Goal: Information Seeking & Learning: Learn about a topic

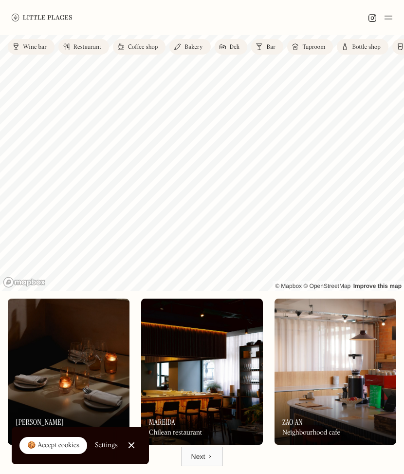
click at [55, 450] on div "🍪 Accept cookies" at bounding box center [53, 446] width 52 height 10
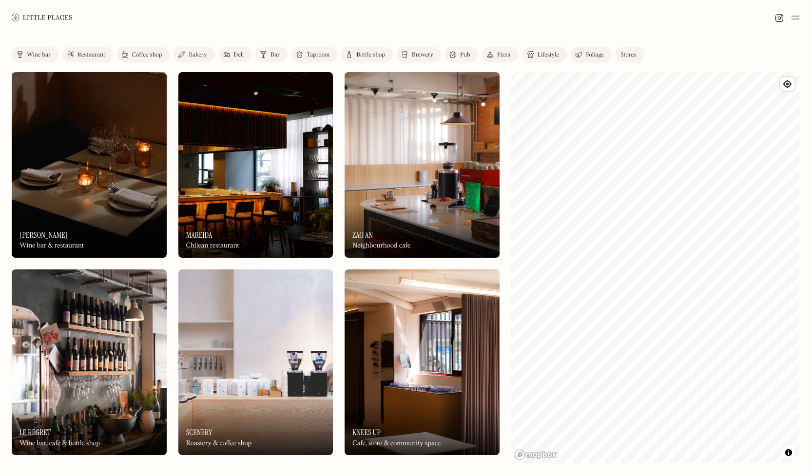
click at [382, 15] on div at bounding box center [405, 17] width 811 height 35
click at [294, 16] on div at bounding box center [405, 17] width 811 height 35
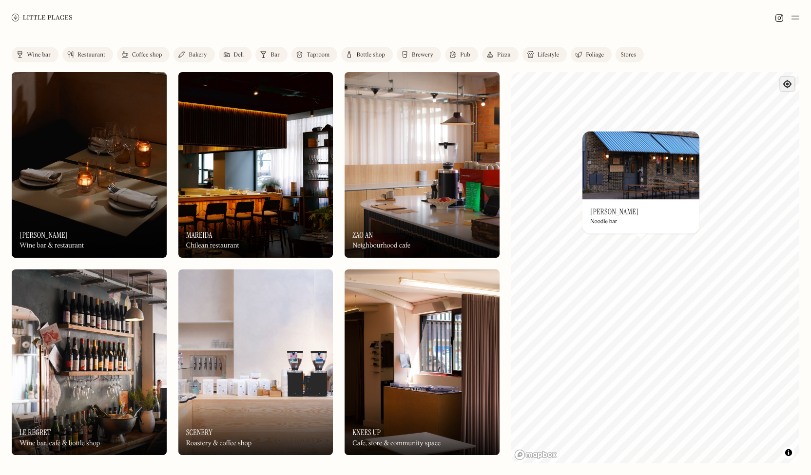
click at [404, 85] on span "Find my location" at bounding box center [787, 84] width 14 height 14
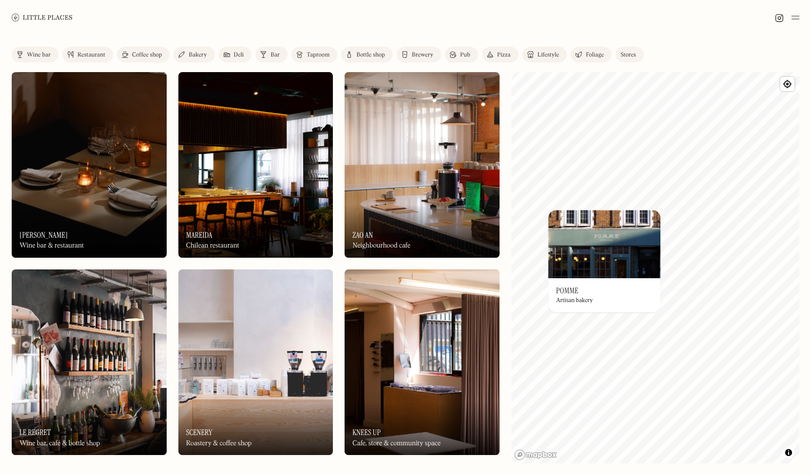
click at [24, 57] on link "Wine bar" at bounding box center [35, 55] width 47 height 16
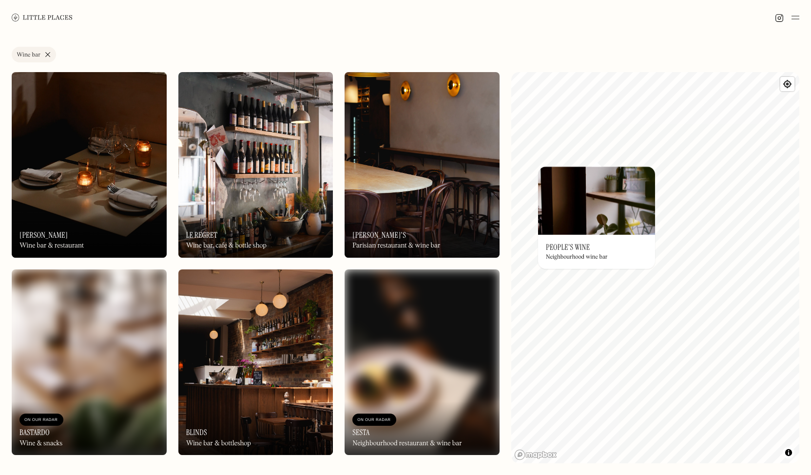
click at [404, 254] on div "© Mapbox © OpenStreetMap Improve this map On Our Radar People's Wine Neighbourh…" at bounding box center [655, 267] width 288 height 391
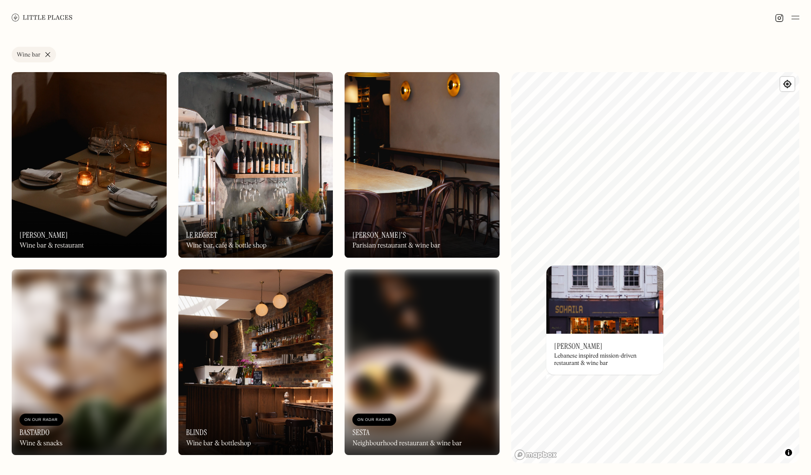
click at [266, 206] on div "On Our Radar Le Regret Wine bar, cafe & bottle shop" at bounding box center [255, 231] width 155 height 54
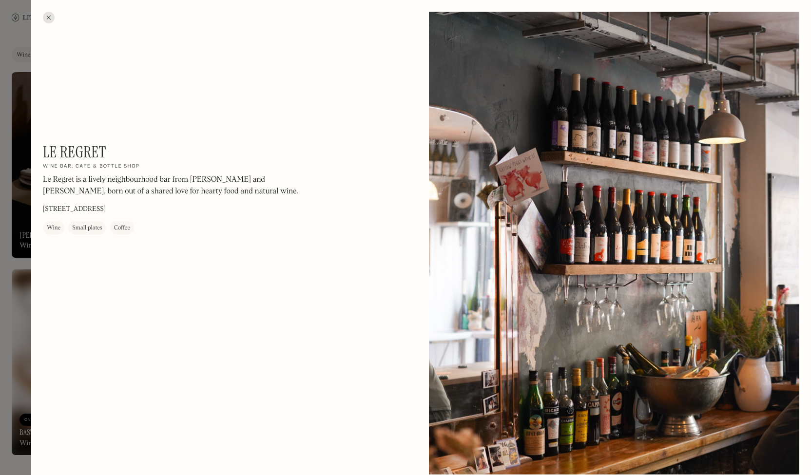
click at [48, 17] on div at bounding box center [49, 18] width 12 height 12
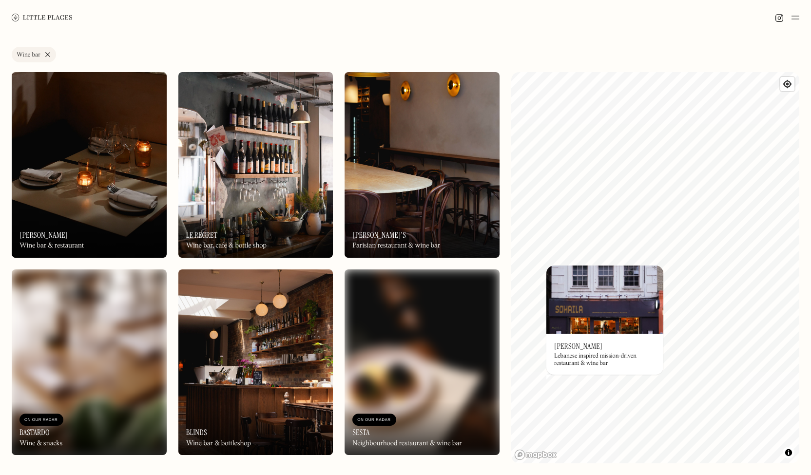
click at [77, 236] on div "On Our Radar Luna Wine bar & restaurant" at bounding box center [89, 231] width 155 height 54
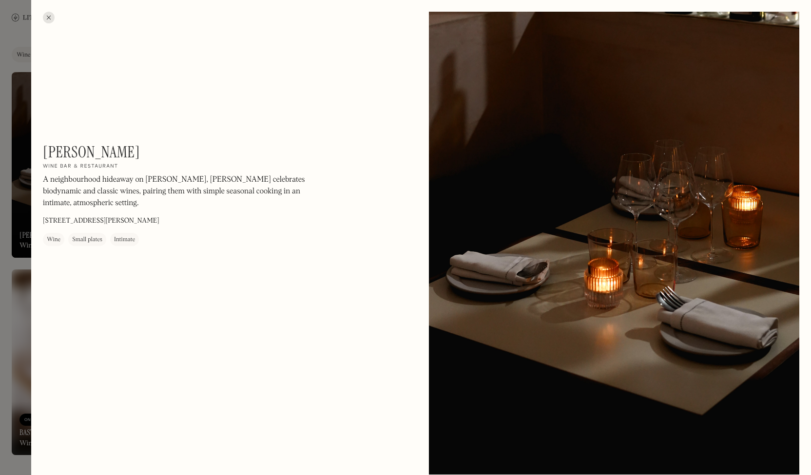
click at [52, 16] on div at bounding box center [49, 18] width 12 height 12
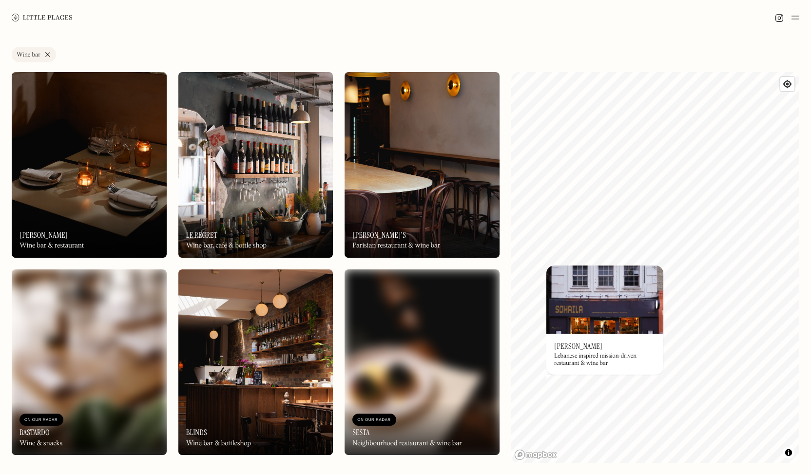
click at [288, 191] on img at bounding box center [255, 165] width 155 height 186
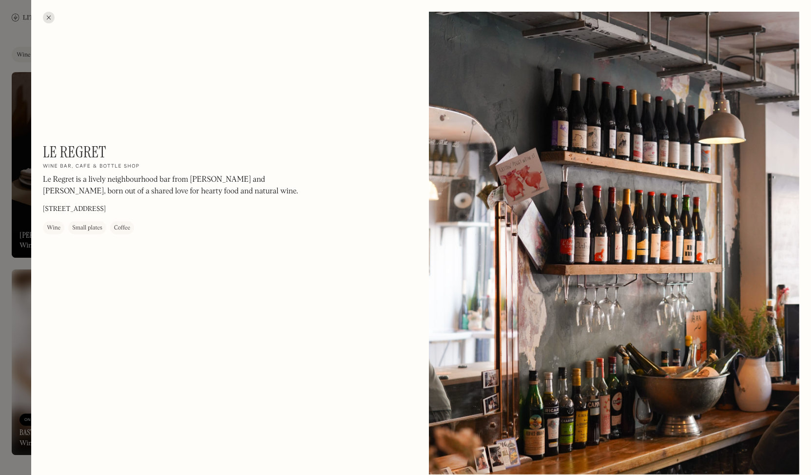
click at [48, 15] on div at bounding box center [49, 18] width 12 height 12
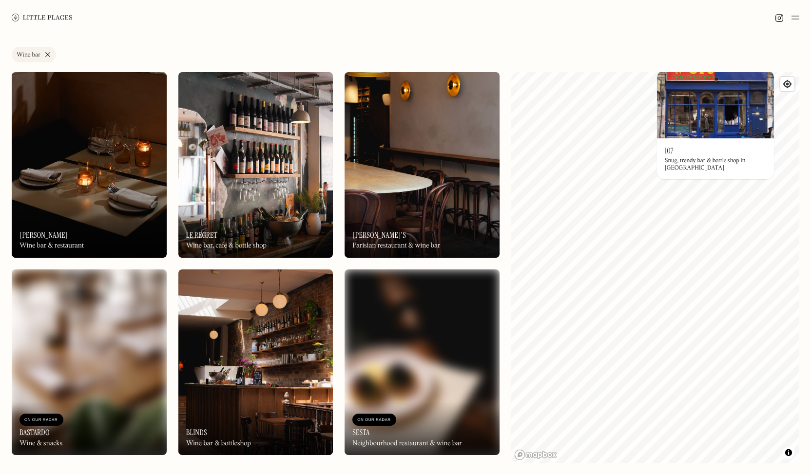
click at [45, 52] on link "Wine bar" at bounding box center [34, 55] width 44 height 16
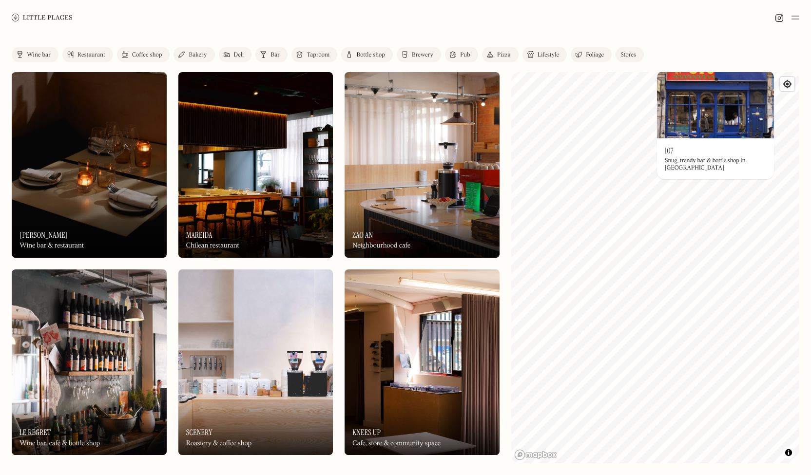
click at [278, 56] on div "Bar" at bounding box center [274, 55] width 9 height 6
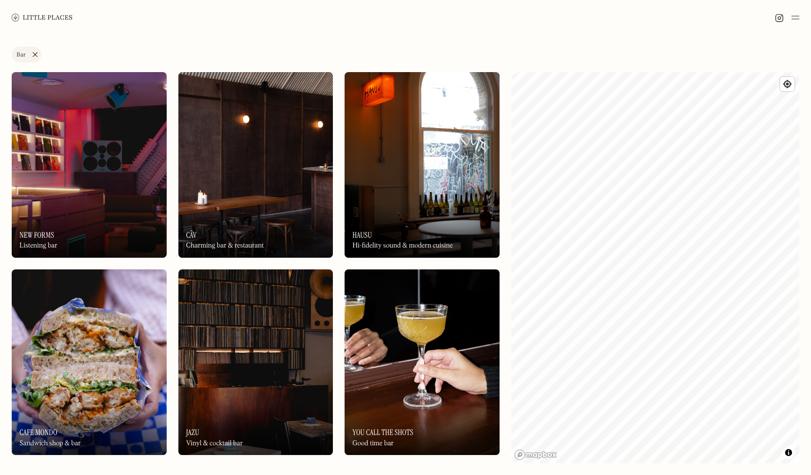
click at [404, 191] on img at bounding box center [422, 165] width 155 height 186
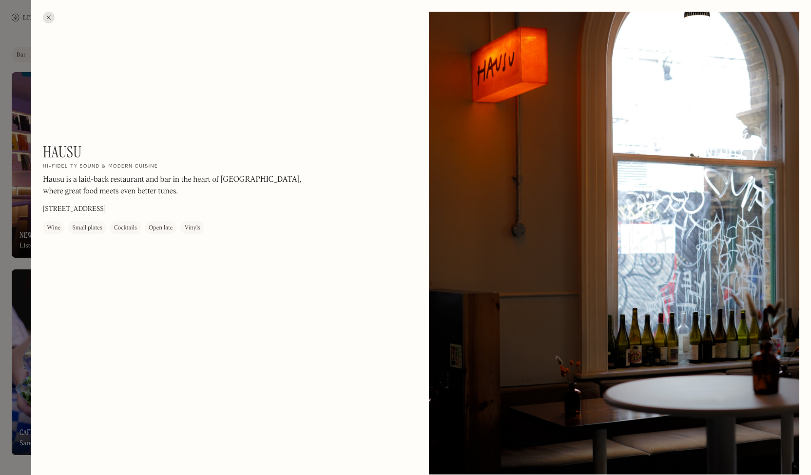
click at [50, 19] on div at bounding box center [49, 18] width 12 height 12
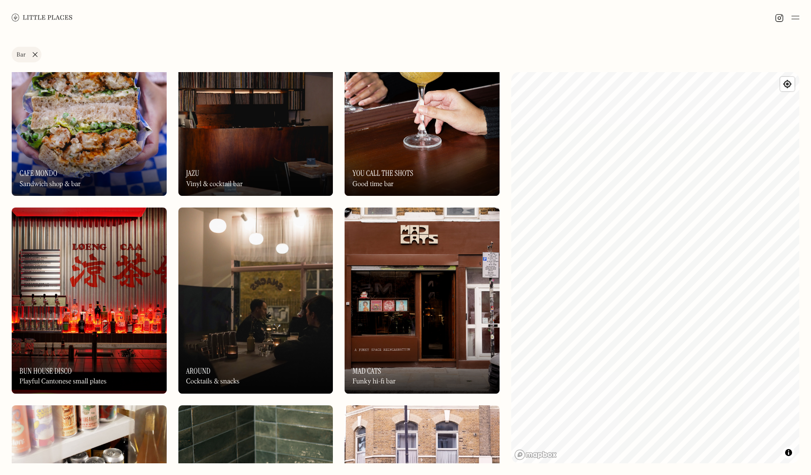
scroll to position [261, 0]
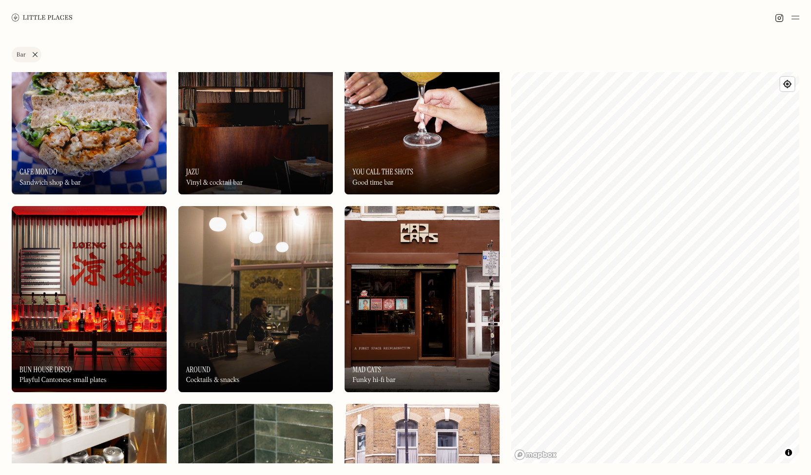
click at [110, 339] on div "On Our Radar Bun House Disco Playful Cantonese small plates" at bounding box center [89, 366] width 155 height 54
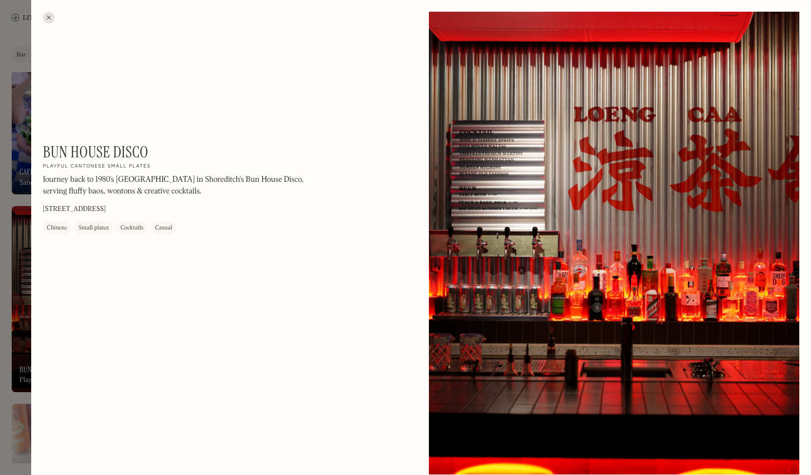
click at [43, 153] on h1 "Bun House Disco" at bounding box center [95, 152] width 105 height 19
click at [45, 19] on div at bounding box center [49, 18] width 12 height 12
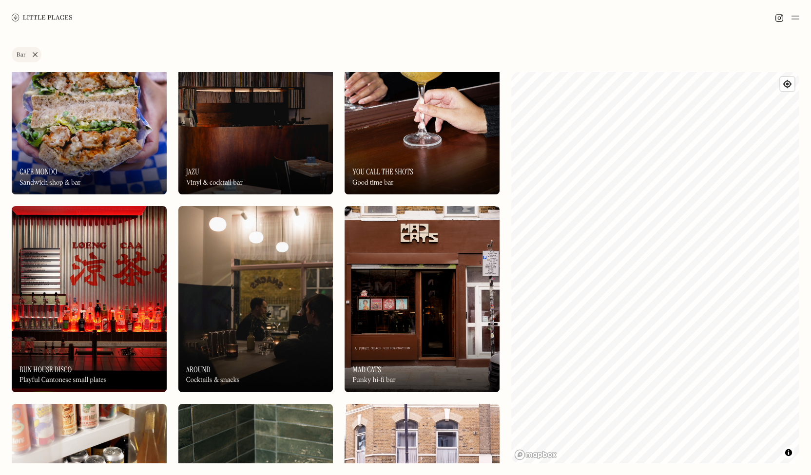
click at [118, 320] on img at bounding box center [89, 299] width 155 height 186
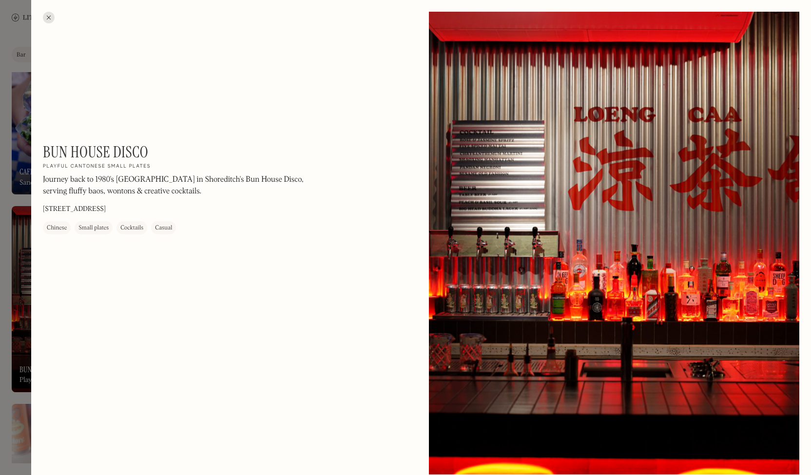
click at [49, 16] on div at bounding box center [49, 18] width 12 height 12
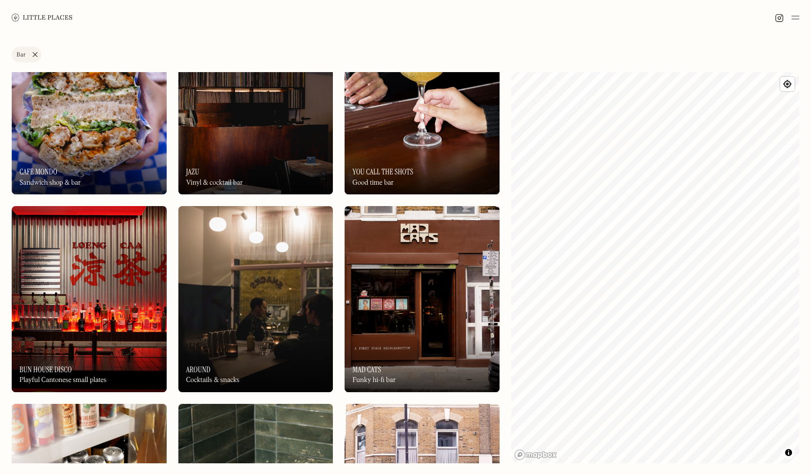
click at [259, 279] on img at bounding box center [255, 299] width 155 height 186
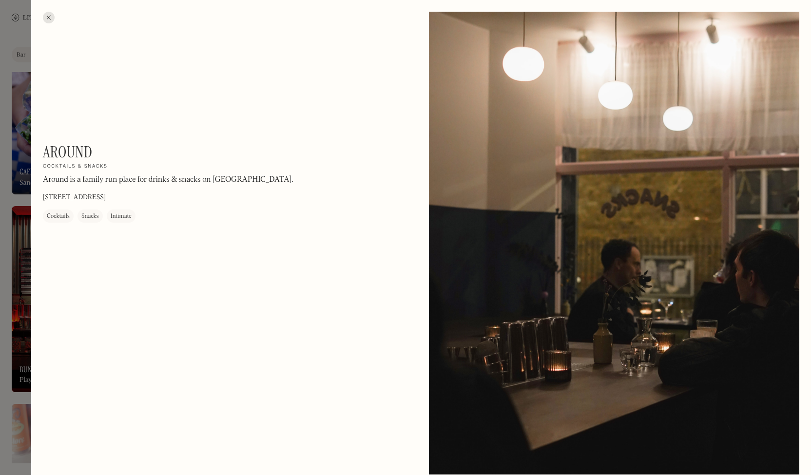
click at [47, 19] on div at bounding box center [49, 18] width 12 height 12
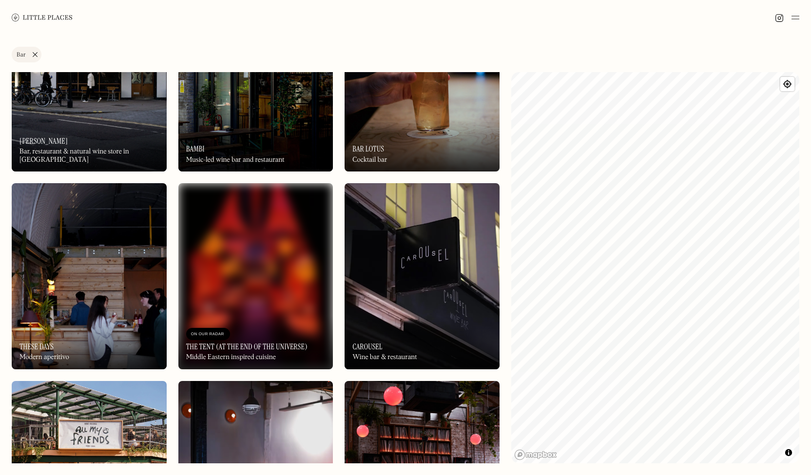
scroll to position [1271, 0]
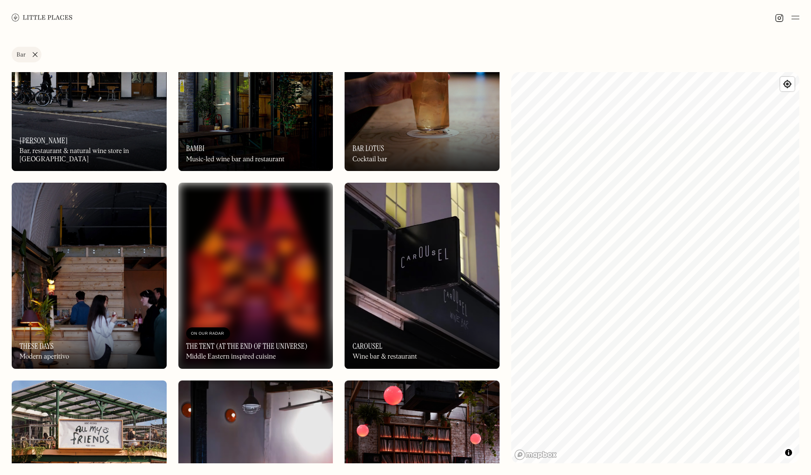
click at [125, 288] on img at bounding box center [89, 276] width 155 height 186
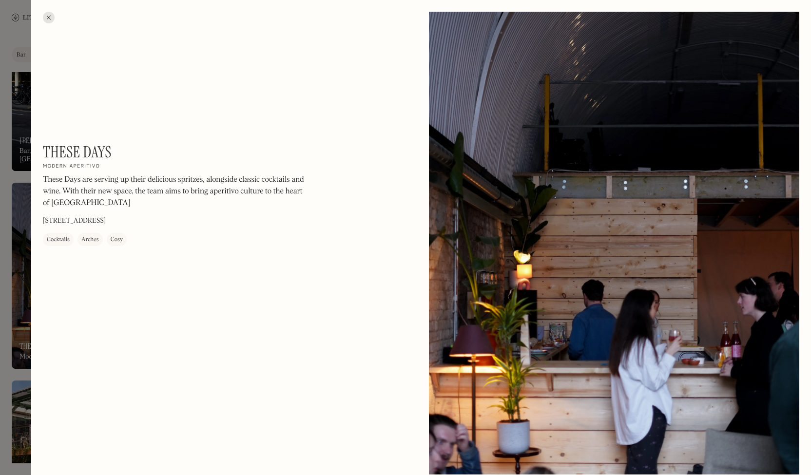
click at [50, 20] on div at bounding box center [49, 18] width 12 height 12
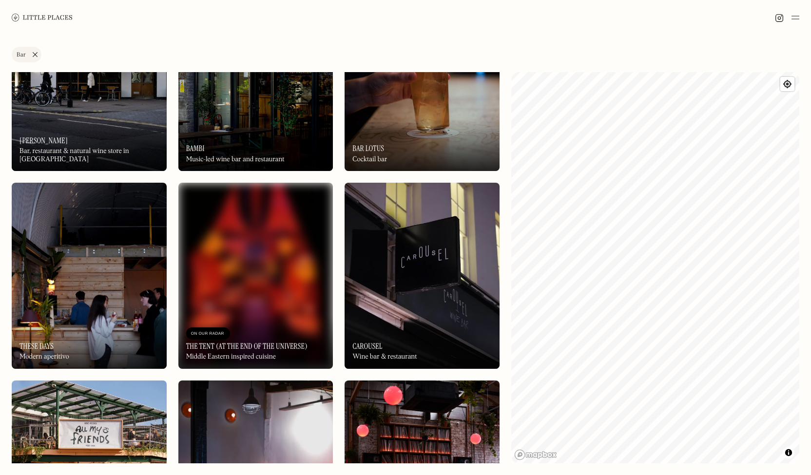
click at [404, 111] on img at bounding box center [422, 78] width 155 height 186
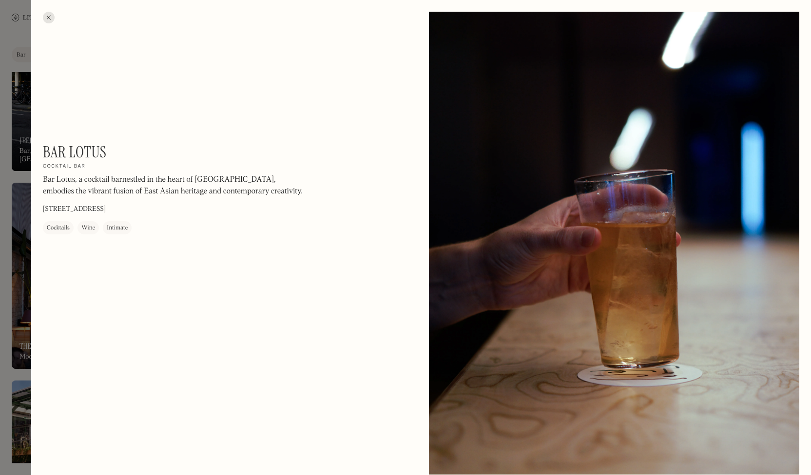
click at [46, 19] on div at bounding box center [49, 18] width 12 height 12
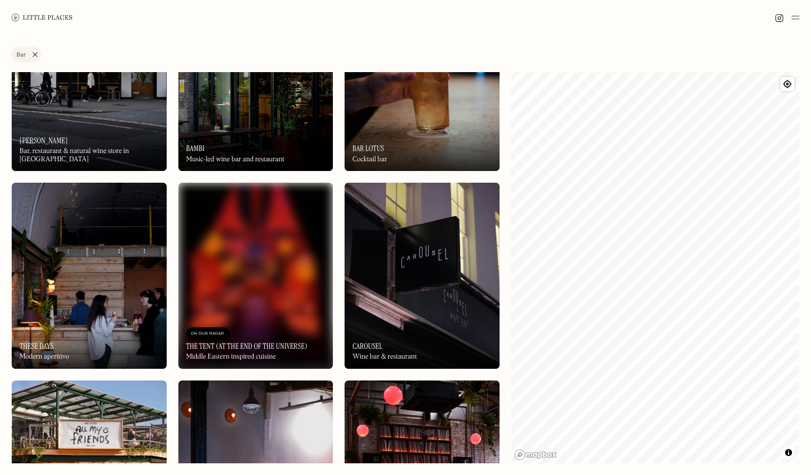
click at [287, 299] on img at bounding box center [255, 276] width 155 height 186
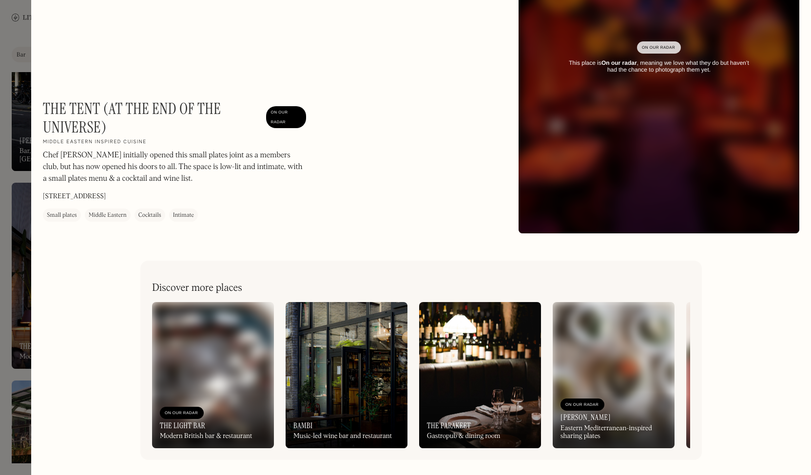
scroll to position [130, 0]
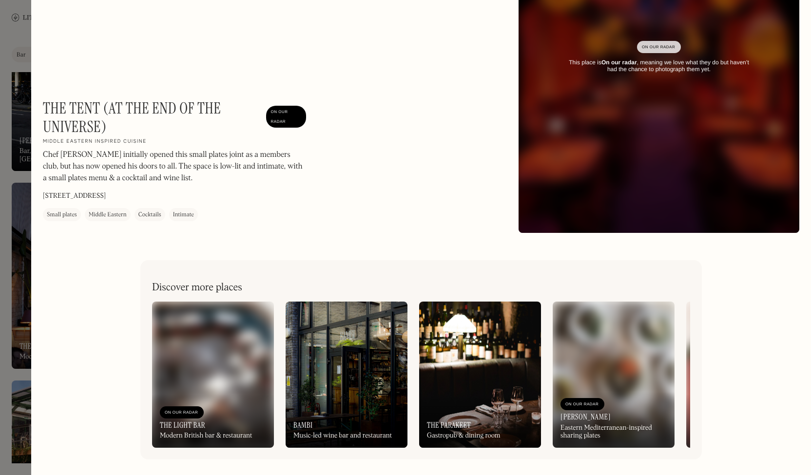
click at [0, 59] on div at bounding box center [405, 237] width 811 height 475
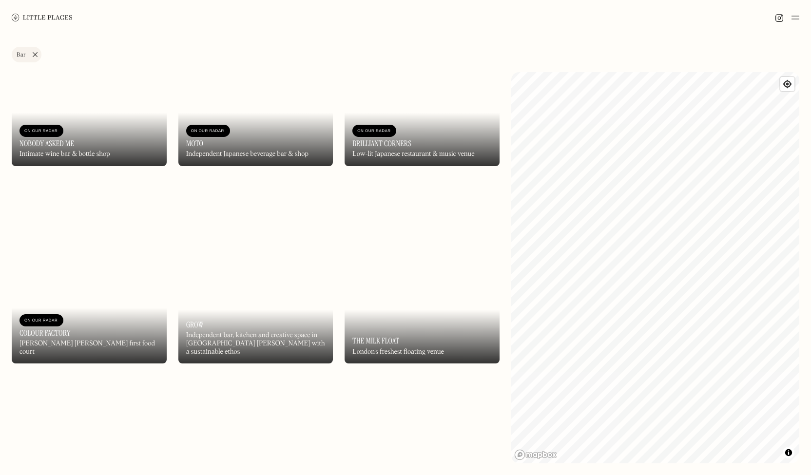
scroll to position [3159, 0]
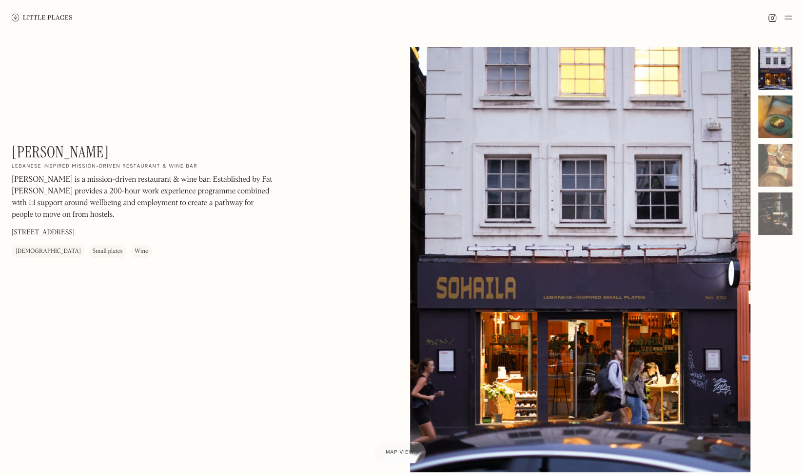
click at [777, 99] on div at bounding box center [775, 117] width 34 height 43
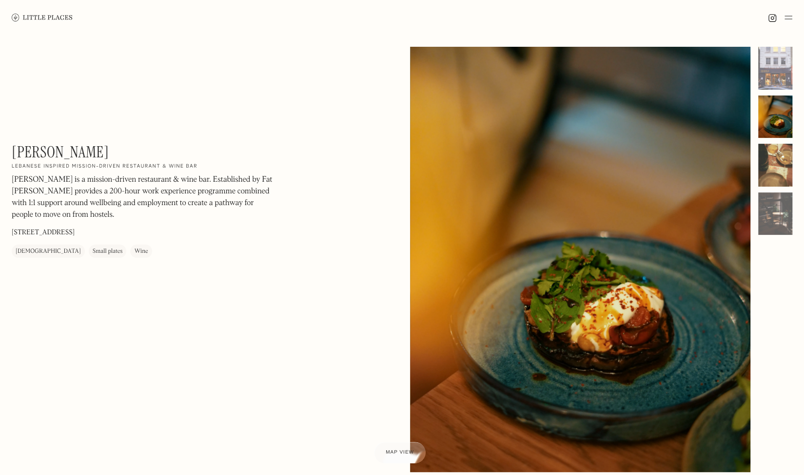
click at [780, 148] on div at bounding box center [775, 165] width 34 height 43
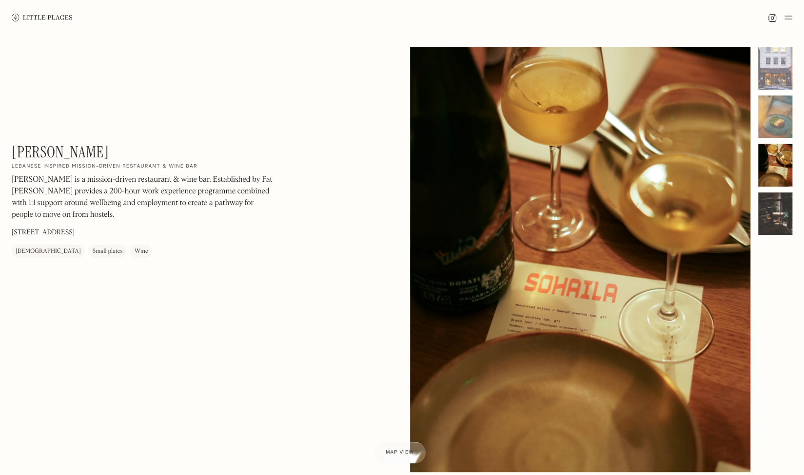
click at [775, 199] on div at bounding box center [775, 213] width 34 height 43
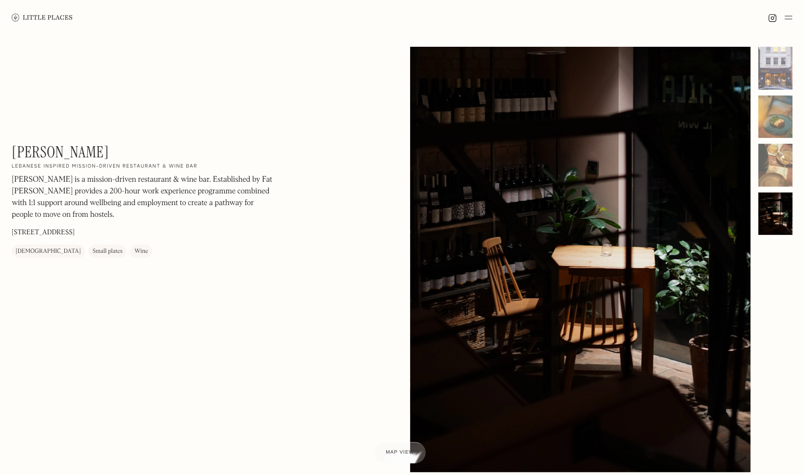
click at [775, 199] on div at bounding box center [775, 213] width 34 height 43
click at [32, 145] on h1 "Sohaila" at bounding box center [60, 152] width 97 height 19
copy h1 "Sohaila"
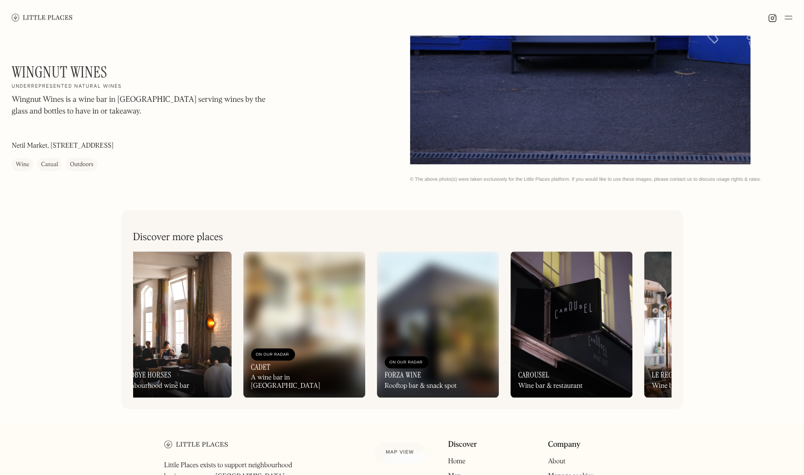
scroll to position [66, 0]
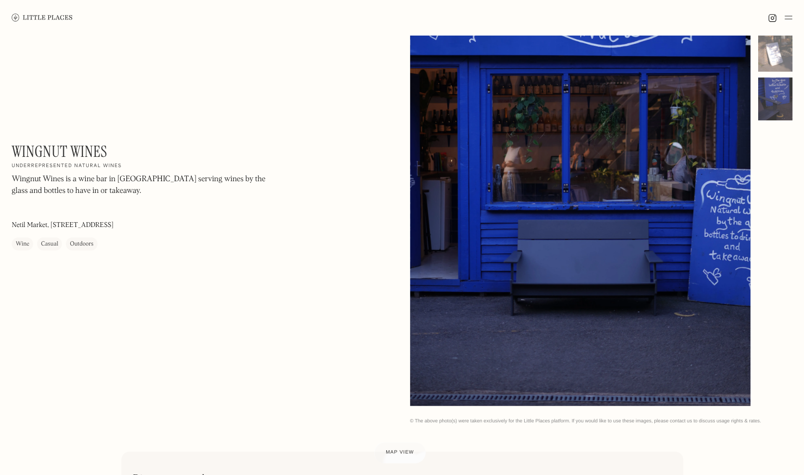
click at [790, 98] on div at bounding box center [775, 98] width 34 height 43
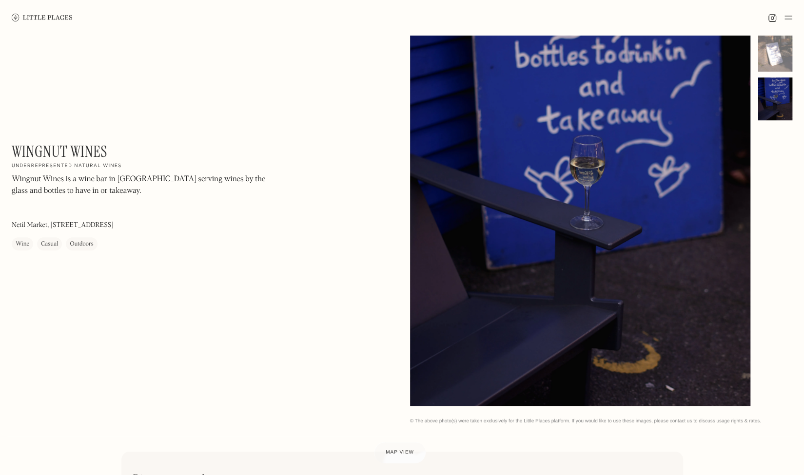
scroll to position [0, 0]
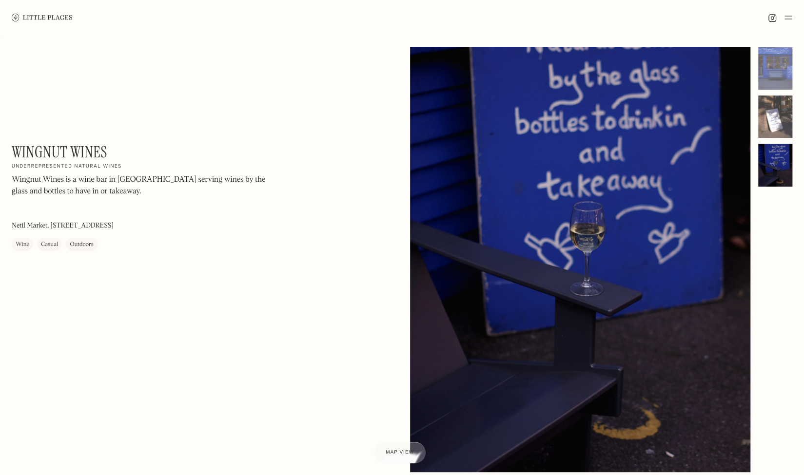
click at [769, 125] on div at bounding box center [775, 117] width 34 height 43
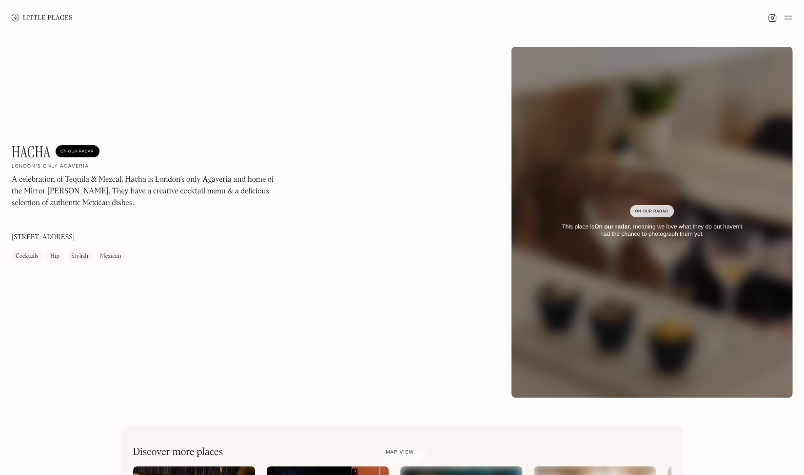
click at [31, 148] on h1 "Hacha" at bounding box center [31, 152] width 39 height 19
copy h1 "Hacha"
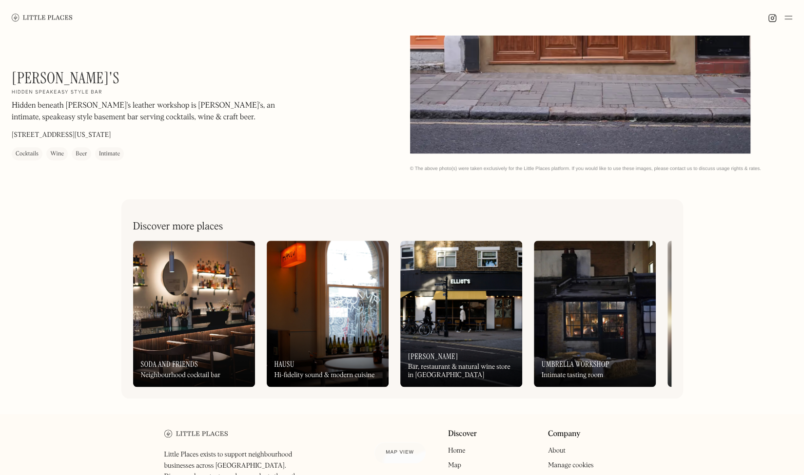
scroll to position [326, 0]
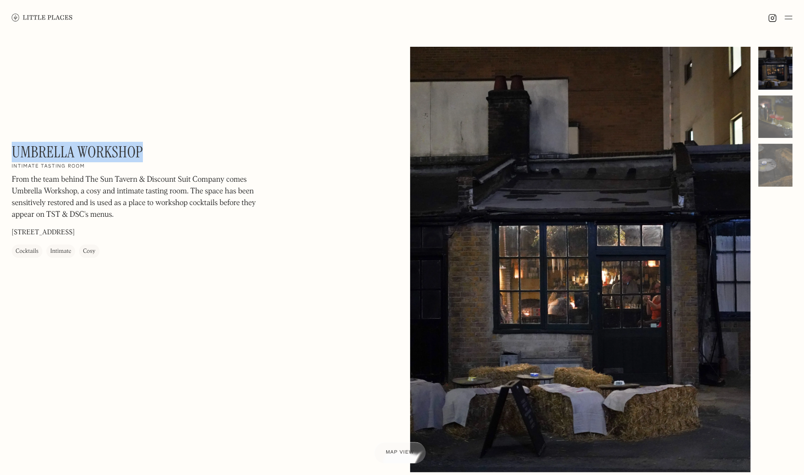
drag, startPoint x: 157, startPoint y: 149, endPoint x: 11, endPoint y: 151, distance: 146.2
click at [11, 151] on div "Umbrella Workshop On Our Radar Intimate tasting room From the team behind The S…" at bounding box center [402, 268] width 804 height 467
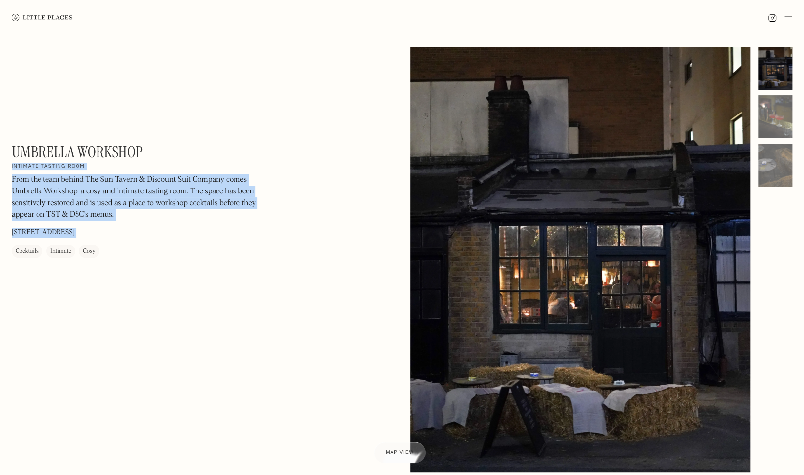
copy div "On Our Radar Intimate tasting room From the team behind The Sun Tavern & Discou…"
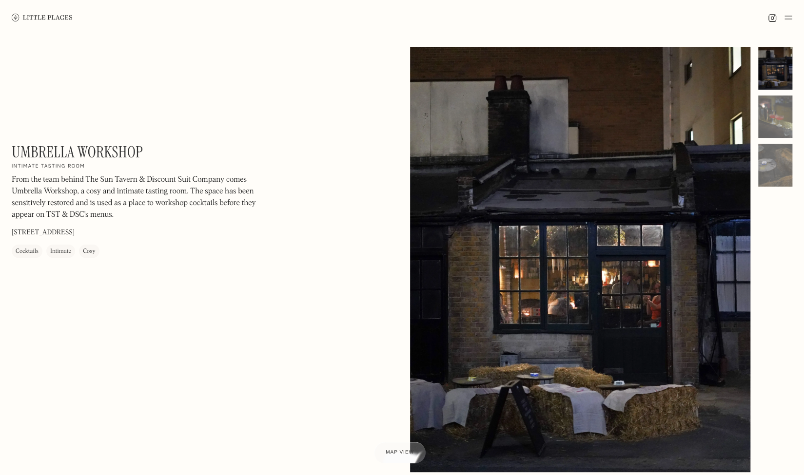
click at [97, 144] on h1 "Umbrella Workshop" at bounding box center [77, 152] width 131 height 19
drag, startPoint x: 13, startPoint y: 150, endPoint x: 142, endPoint y: 142, distance: 129.3
click at [142, 143] on h1 "Umbrella Workshop" at bounding box center [77, 152] width 131 height 19
copy h1 "Umbrella Workshop"
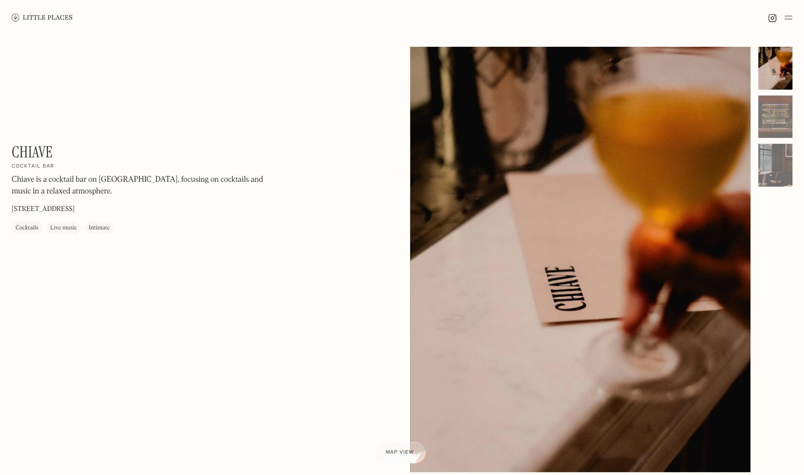
click at [37, 154] on h1 "Chiave" at bounding box center [32, 152] width 41 height 19
copy h1 "Chiave"
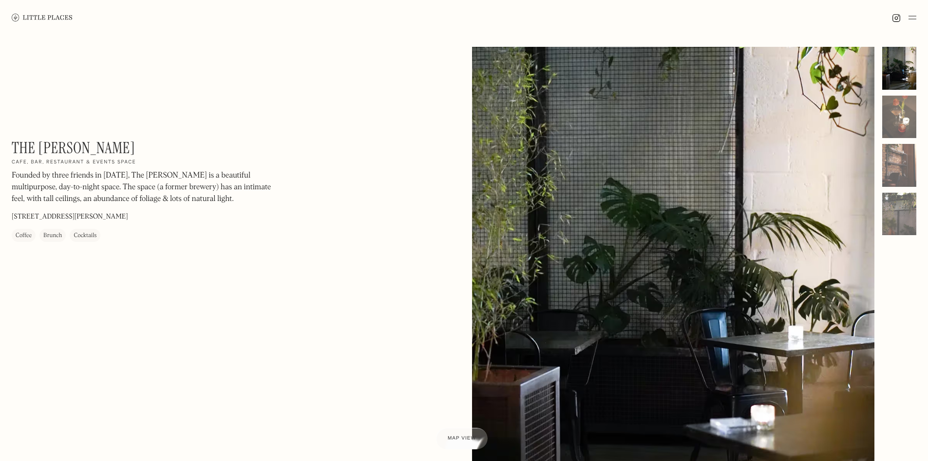
click at [803, 108] on div "The [PERSON_NAME] On Our Radar Cafe, bar, restaurant & events space Founded by …" at bounding box center [464, 307] width 928 height 545
click at [803, 113] on div at bounding box center [900, 117] width 34 height 43
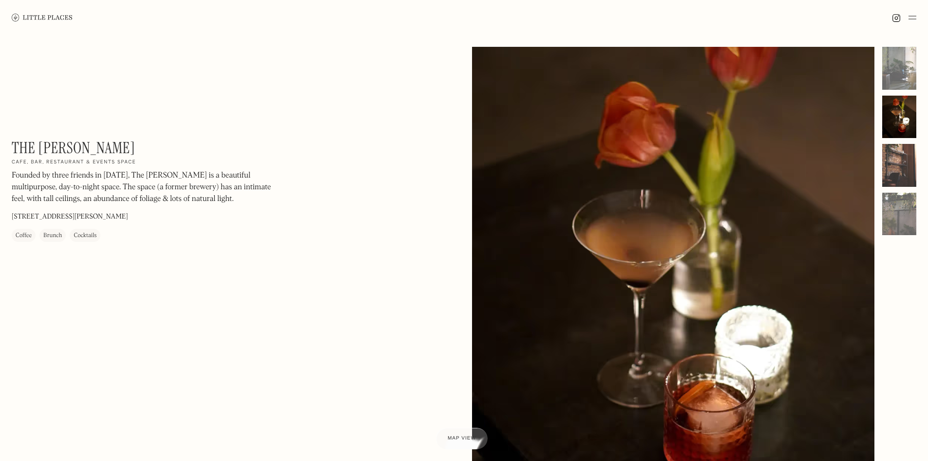
click at [803, 168] on div at bounding box center [900, 165] width 34 height 43
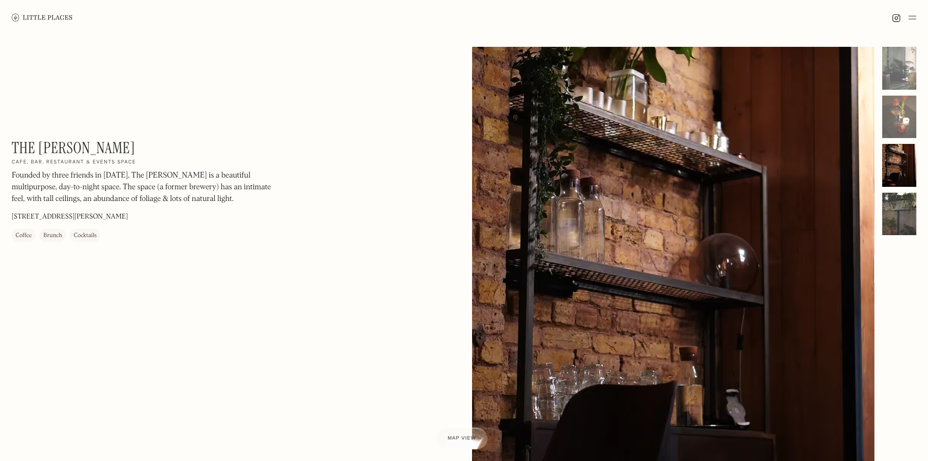
click at [803, 219] on div at bounding box center [900, 213] width 34 height 43
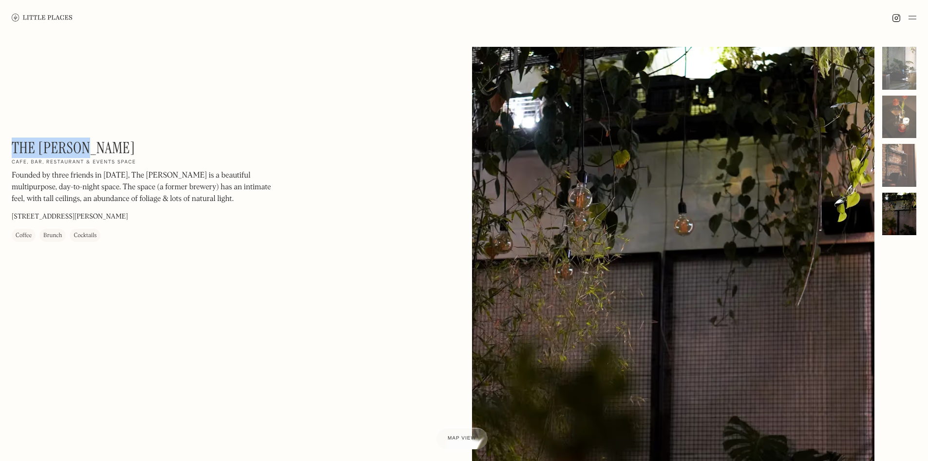
drag, startPoint x: 100, startPoint y: 150, endPoint x: 12, endPoint y: 143, distance: 88.0
click at [12, 143] on div "The [PERSON_NAME] On Our Radar Cafe, bar, restaurant & events space Founded by …" at bounding box center [143, 189] width 263 height 103
copy h1 "The [PERSON_NAME]"
